Goal: Task Accomplishment & Management: Complete application form

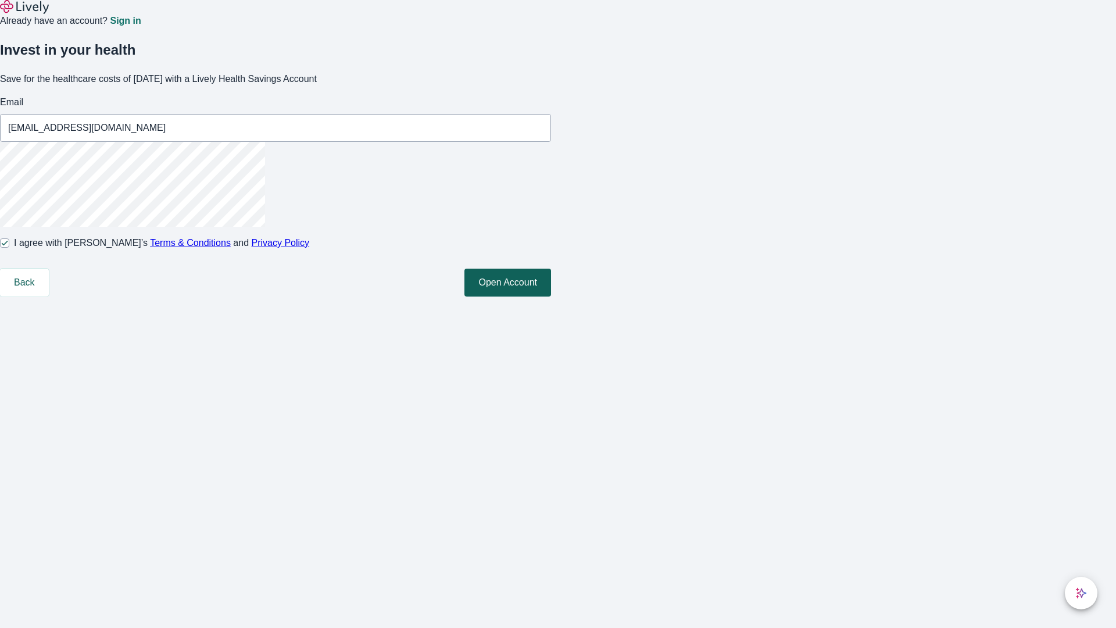
click at [551, 296] on button "Open Account" at bounding box center [507, 282] width 87 height 28
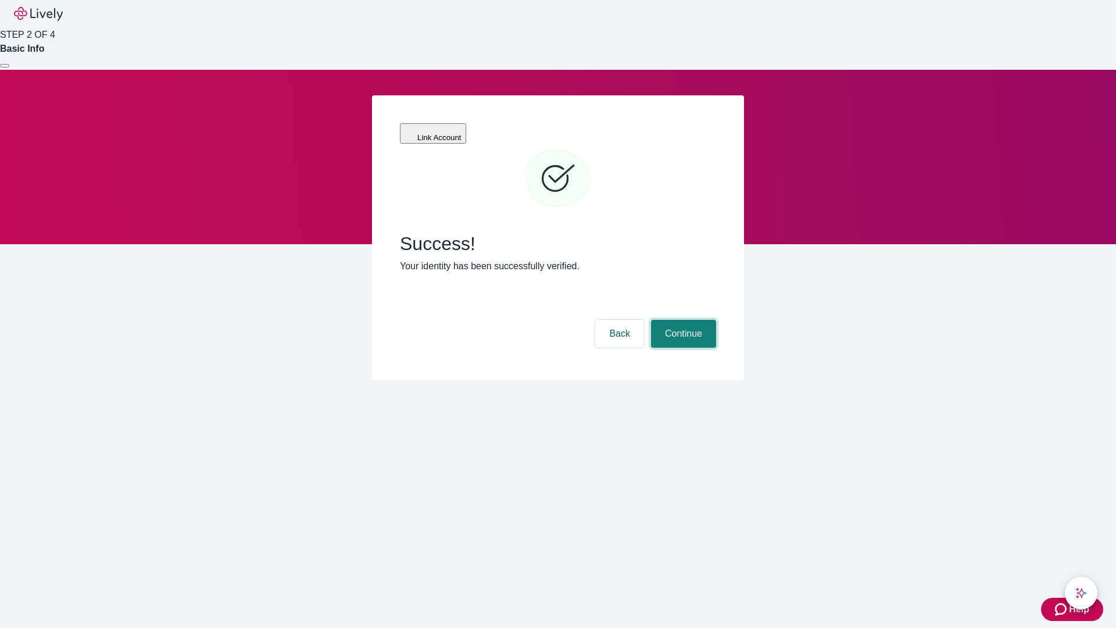
click at [682, 320] on button "Continue" at bounding box center [683, 334] width 65 height 28
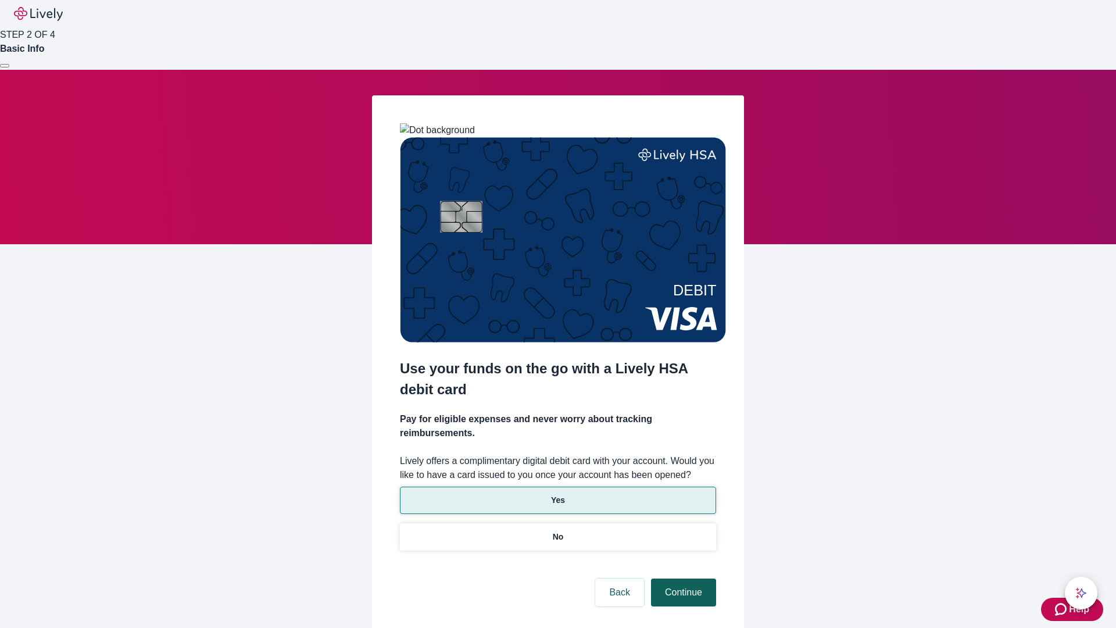
click at [557, 531] on p "No" at bounding box center [558, 537] width 11 height 12
click at [682, 578] on button "Continue" at bounding box center [683, 592] width 65 height 28
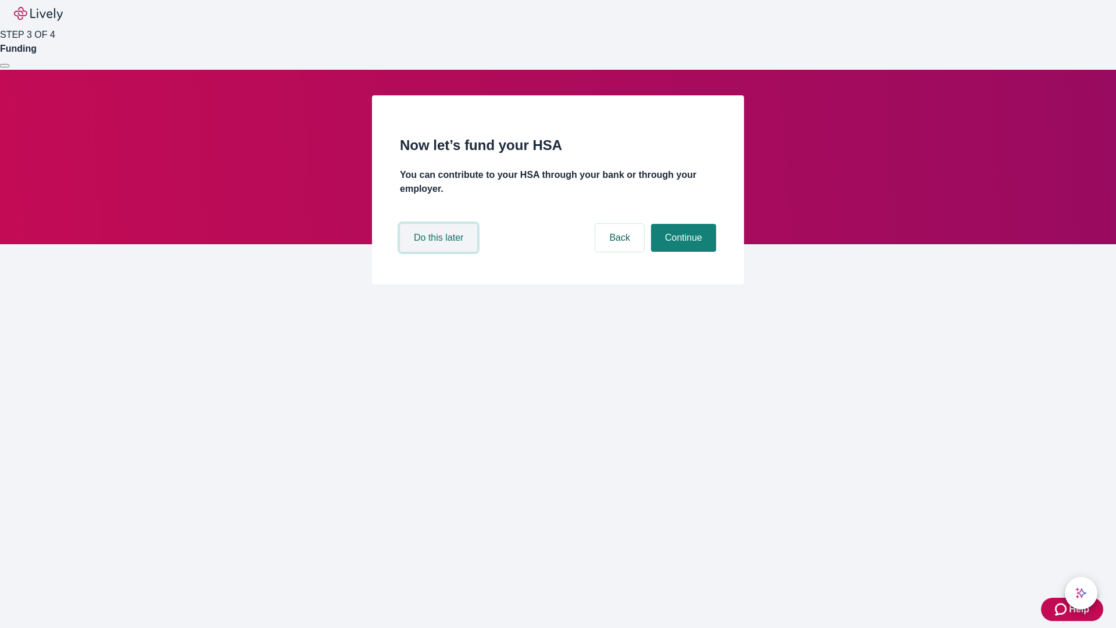
click at [440, 252] on button "Do this later" at bounding box center [438, 238] width 77 height 28
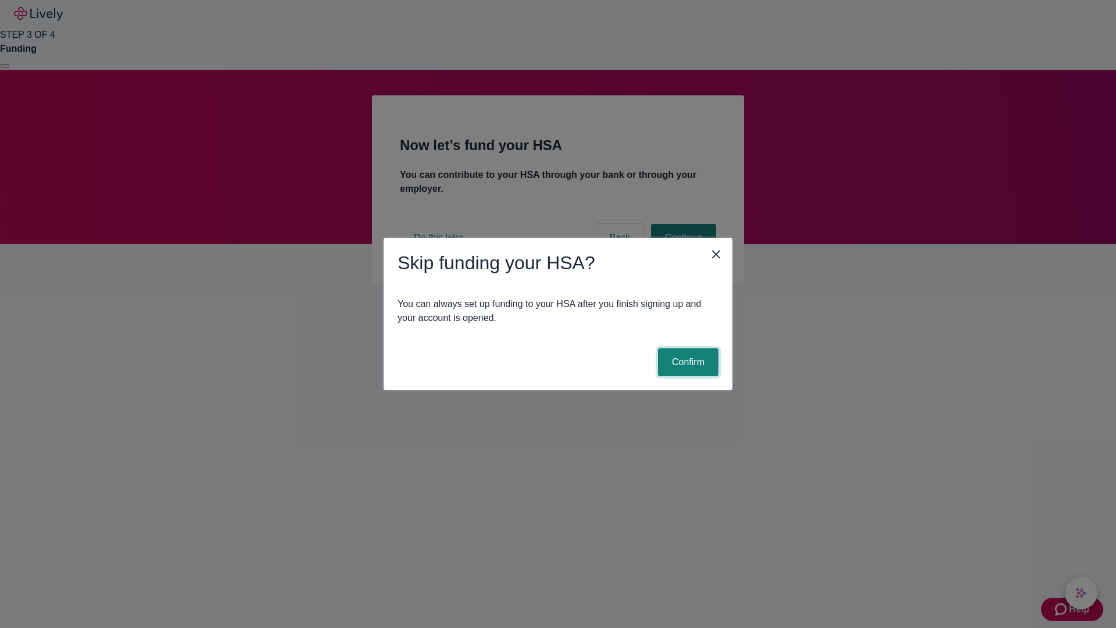
click at [686, 362] on button "Confirm" at bounding box center [688, 362] width 60 height 28
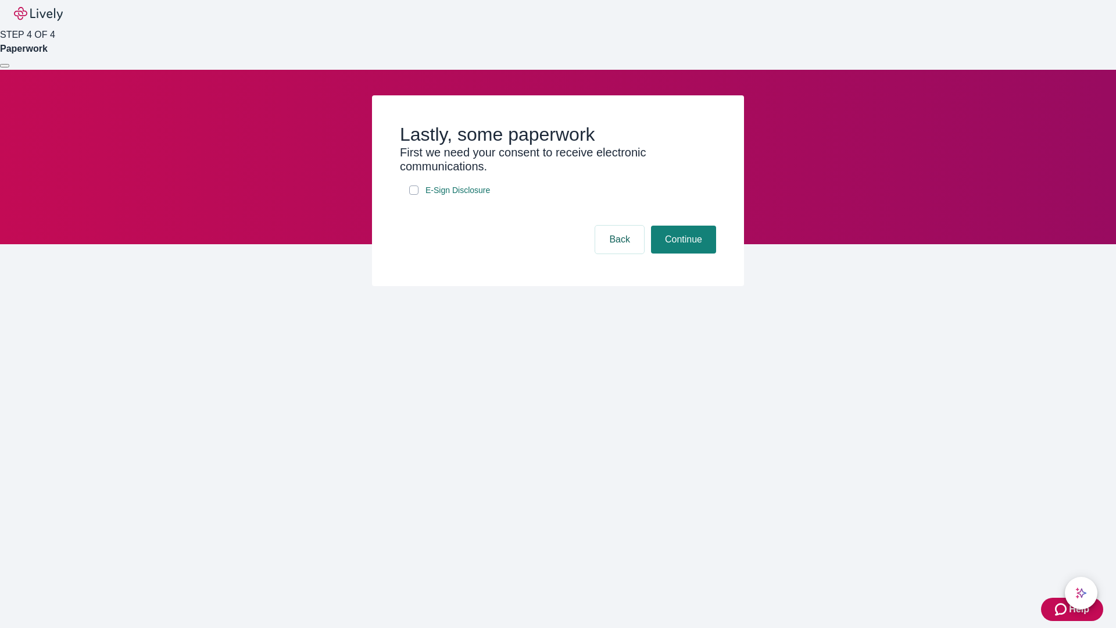
click at [414, 195] on input "E-Sign Disclosure" at bounding box center [413, 189] width 9 height 9
checkbox input "true"
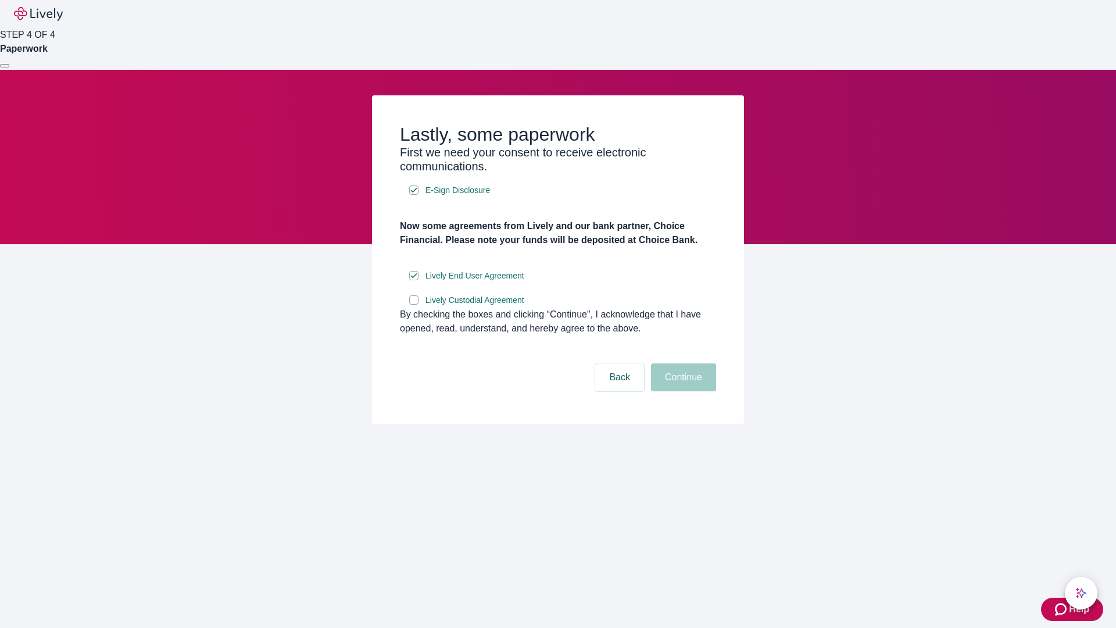
click at [414, 304] on input "Lively Custodial Agreement" at bounding box center [413, 299] width 9 height 9
checkbox input "true"
click at [682, 391] on button "Continue" at bounding box center [683, 377] width 65 height 28
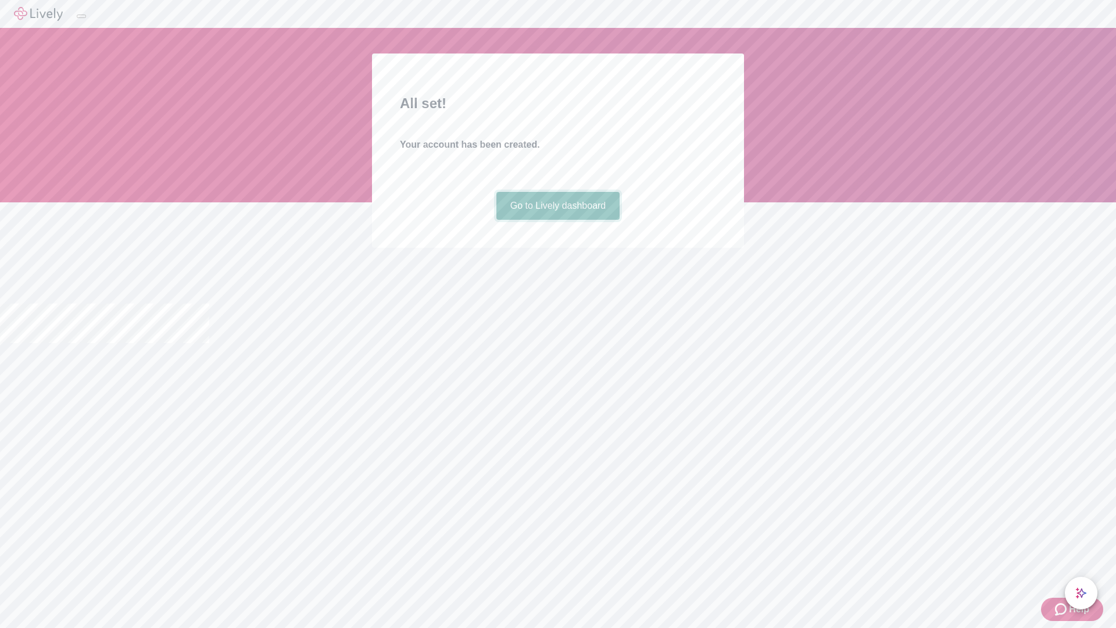
click at [557, 220] on link "Go to Lively dashboard" at bounding box center [558, 206] width 124 height 28
